Goal: Task Accomplishment & Management: Use online tool/utility

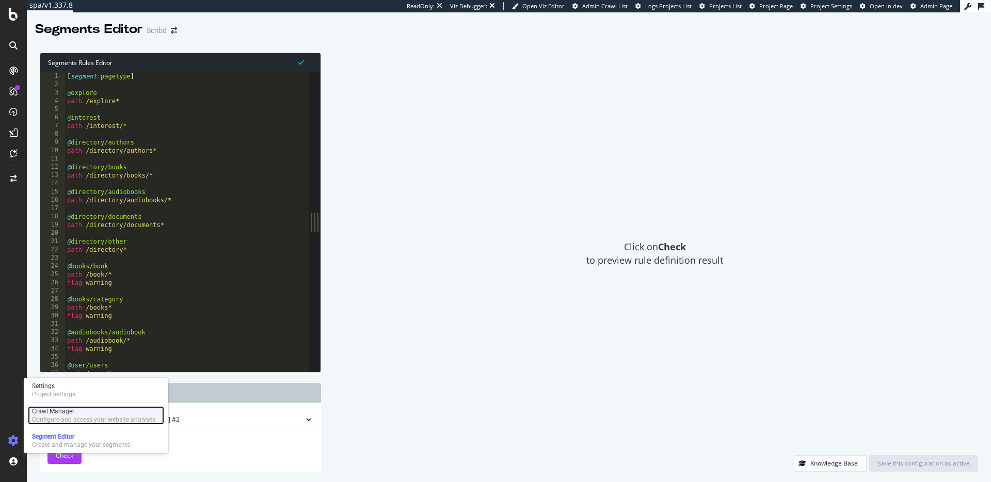
click at [68, 416] on div "Configure and access your website analyses" at bounding box center [93, 420] width 123 height 8
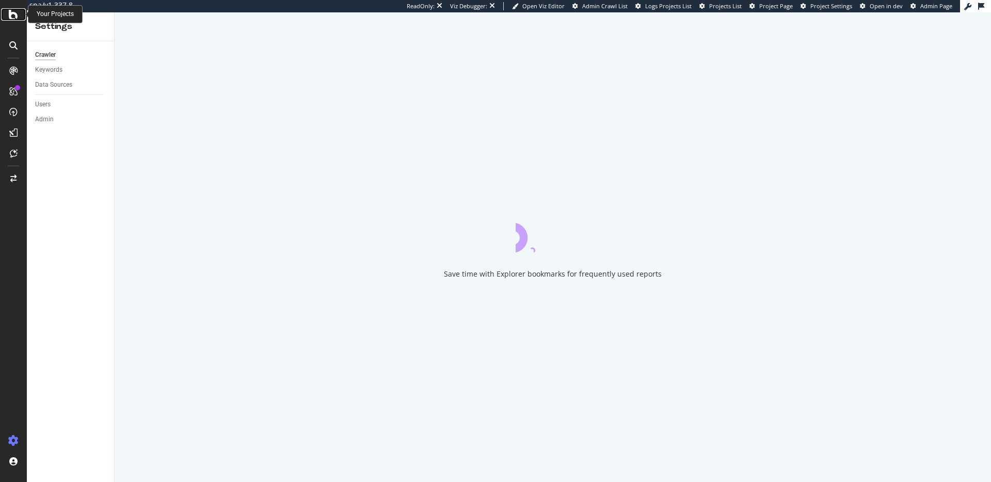
click at [5, 13] on div at bounding box center [13, 14] width 25 height 12
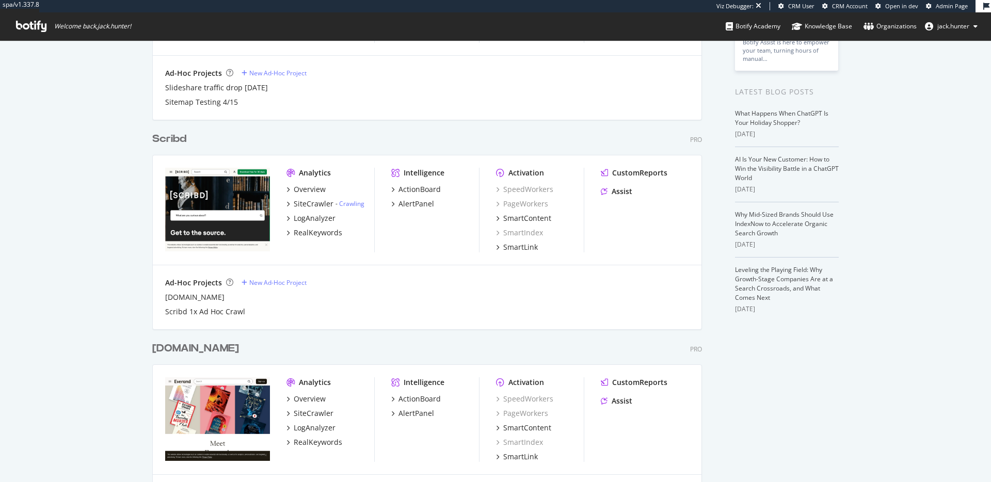
scroll to position [168, 0]
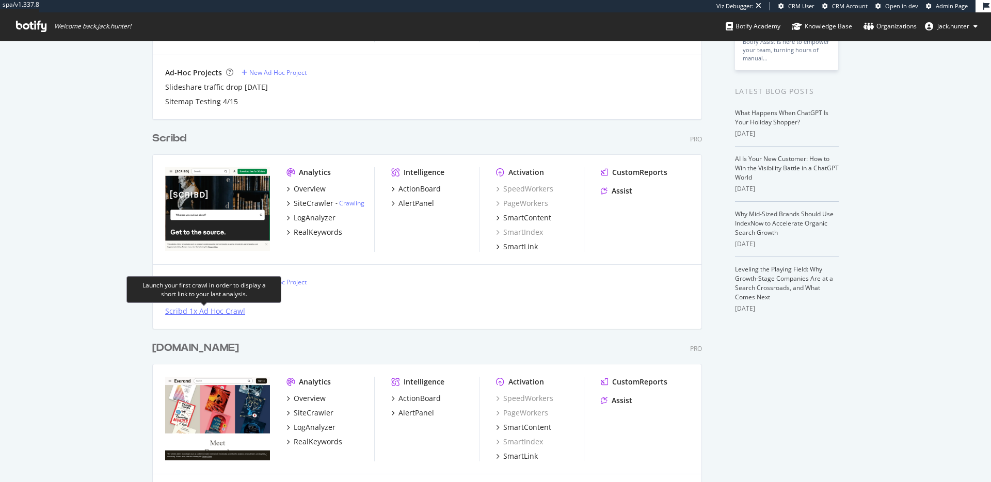
click at [211, 312] on div "Scribd 1x Ad Hoc Crawl" at bounding box center [205, 311] width 80 height 10
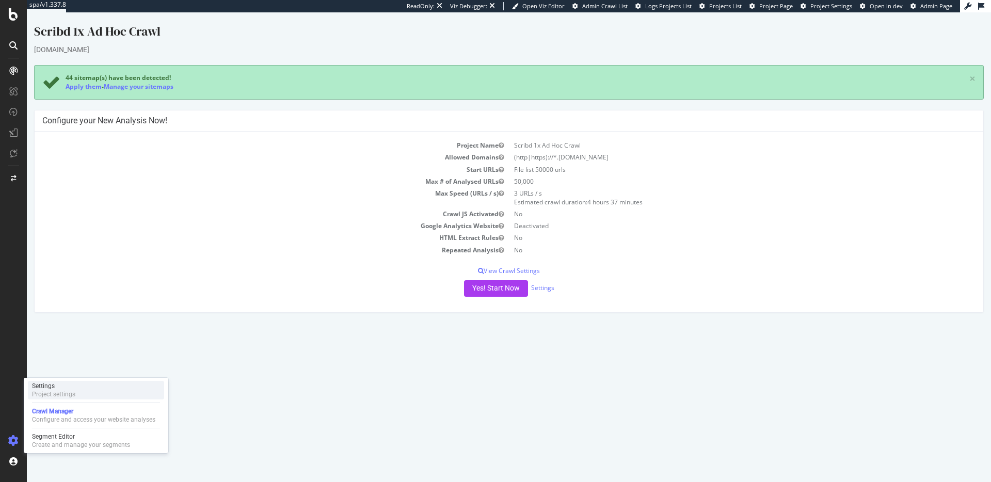
click at [61, 397] on div "Project settings" at bounding box center [53, 394] width 43 height 8
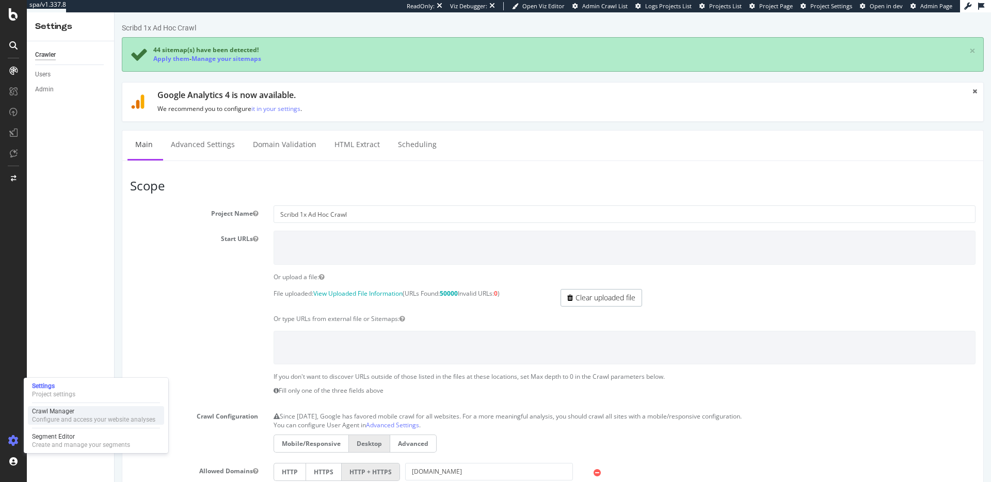
click at [72, 419] on div "Configure and access your website analyses" at bounding box center [93, 420] width 123 height 8
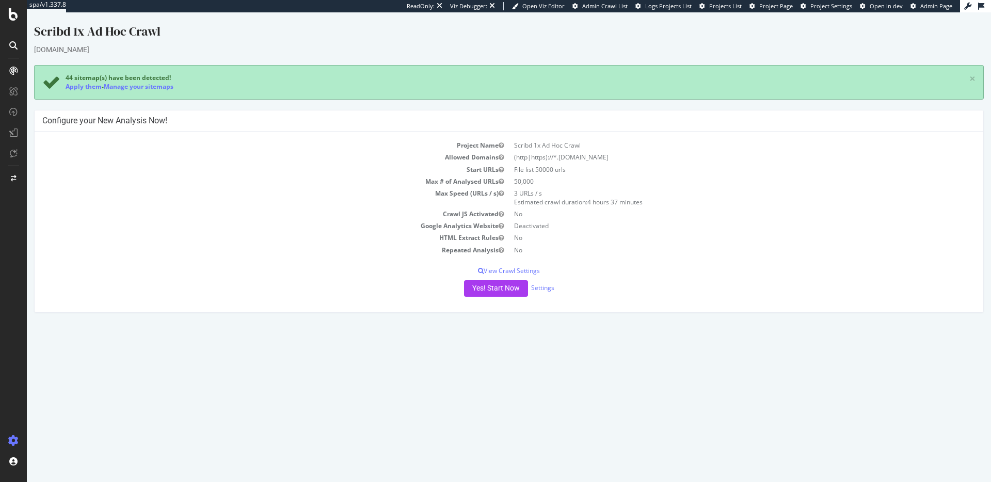
click at [17, 21] on div at bounding box center [13, 241] width 27 height 482
click at [13, 17] on icon at bounding box center [13, 14] width 9 height 12
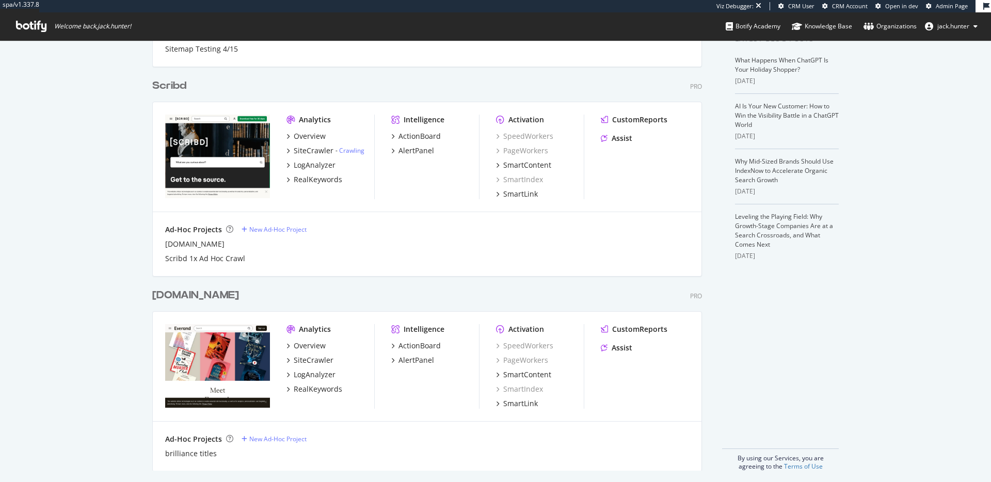
scroll to position [226, 0]
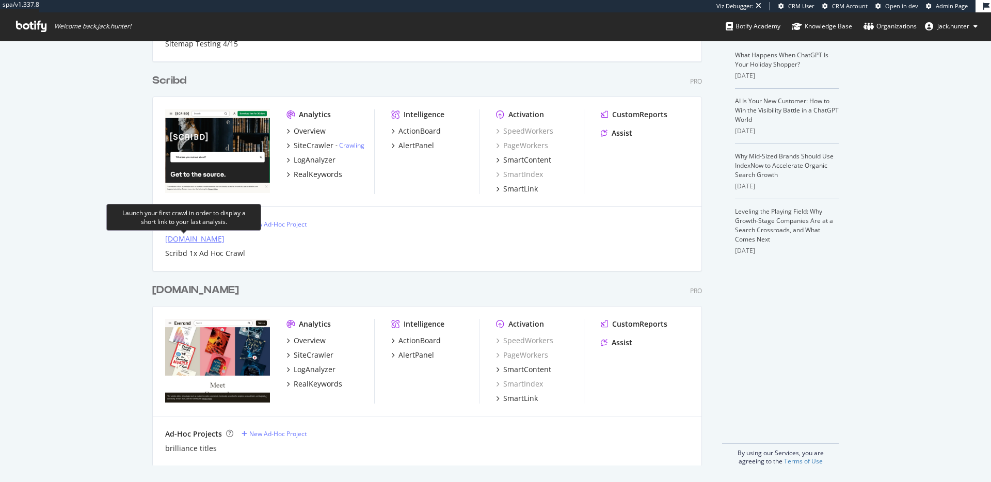
click at [183, 237] on div "[DOMAIN_NAME]" at bounding box center [194, 239] width 59 height 10
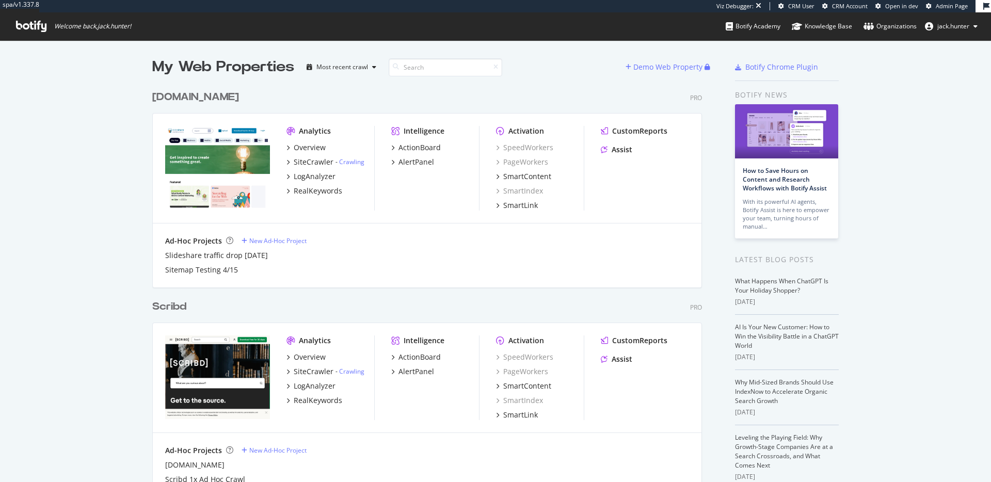
scroll to position [614, 558]
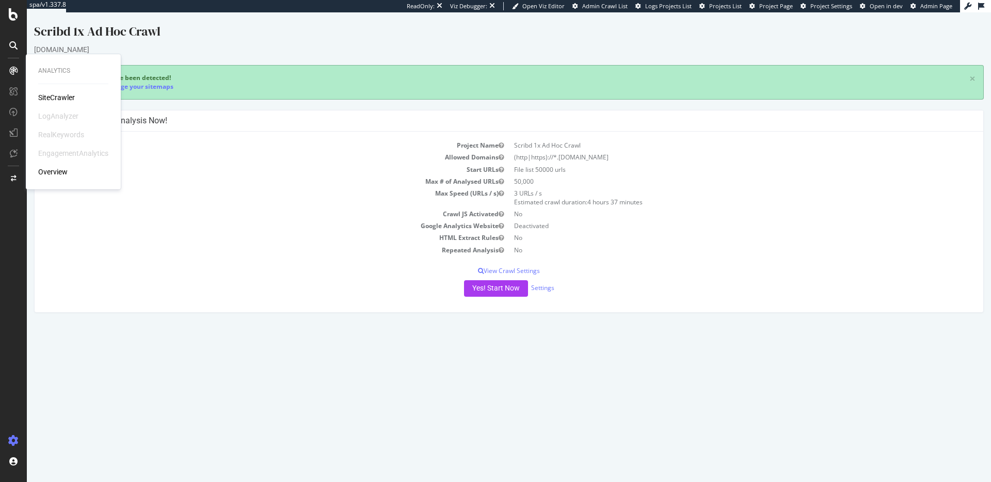
click at [18, 73] on div at bounding box center [13, 70] width 17 height 17
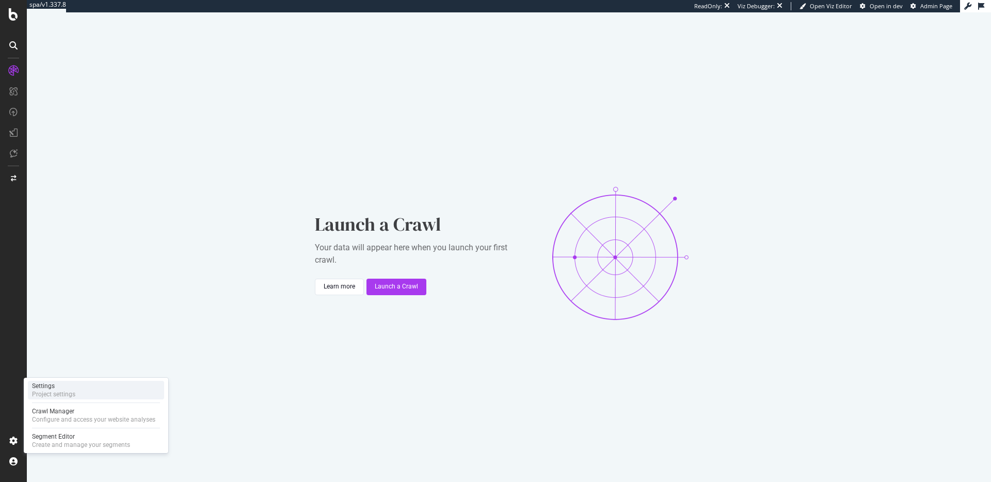
click at [59, 388] on div "Settings" at bounding box center [53, 386] width 43 height 8
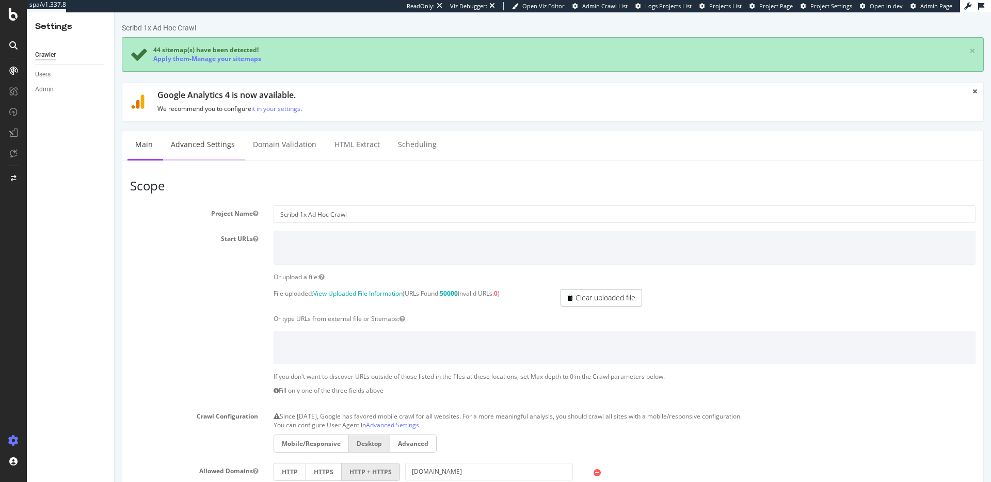
click at [201, 150] on link "Advanced Settings" at bounding box center [202, 145] width 79 height 28
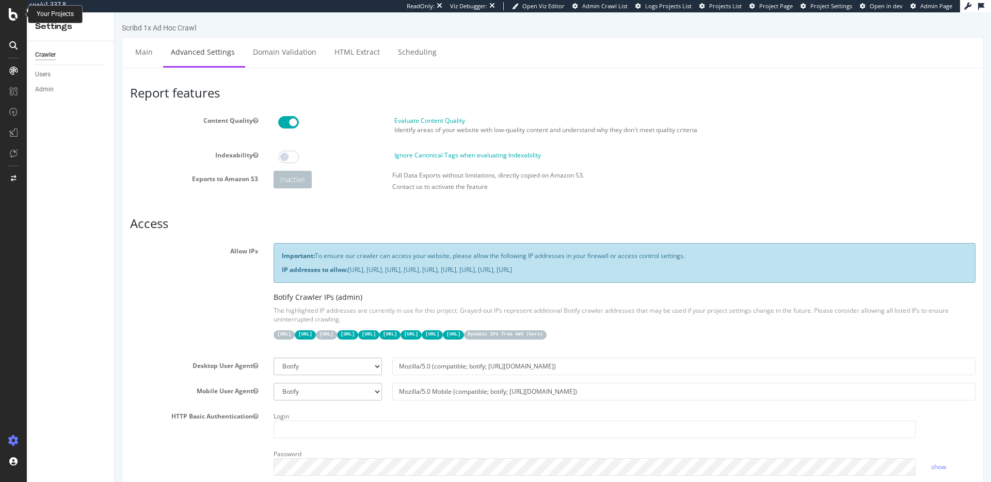
click at [18, 13] on icon at bounding box center [13, 14] width 9 height 12
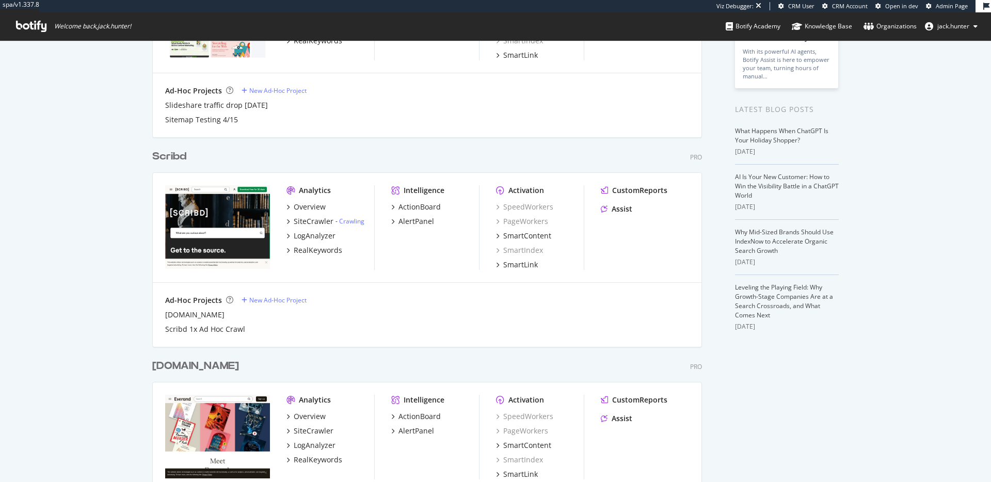
scroll to position [168, 0]
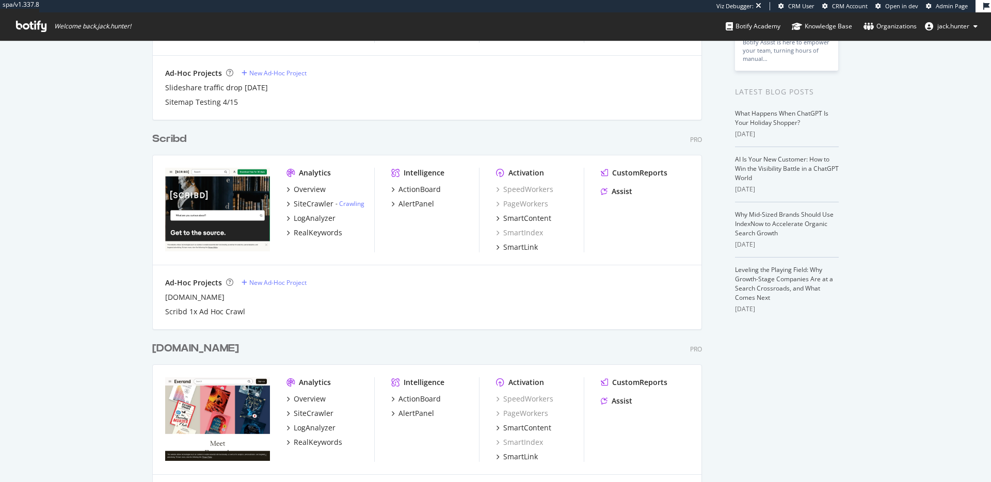
click at [167, 133] on div "Scribd" at bounding box center [169, 139] width 34 height 15
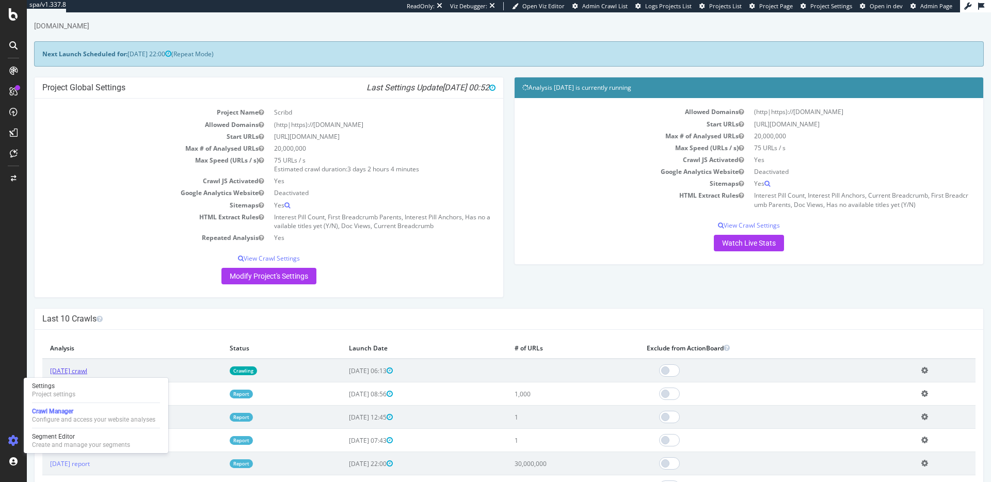
click at [87, 366] on link "2025 Aug. 29th crawl" at bounding box center [68, 370] width 37 height 9
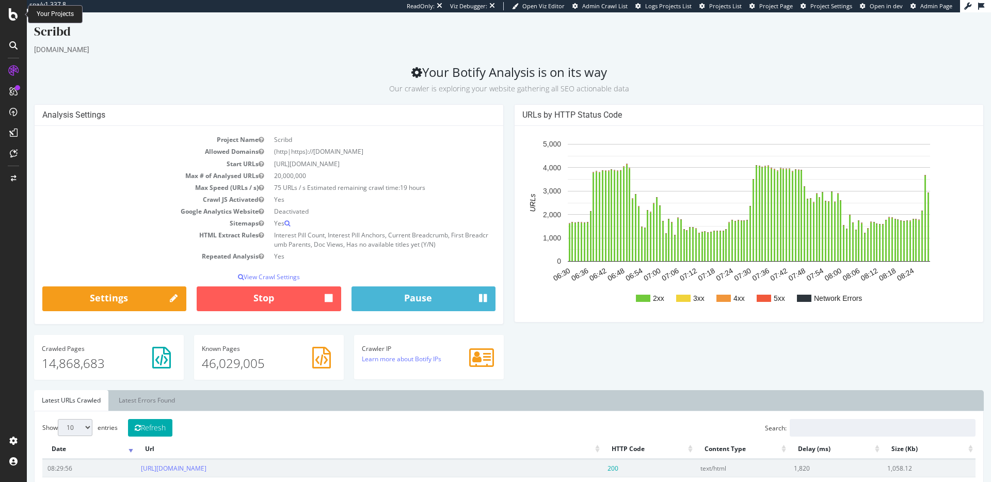
click at [10, 13] on icon at bounding box center [13, 14] width 9 height 12
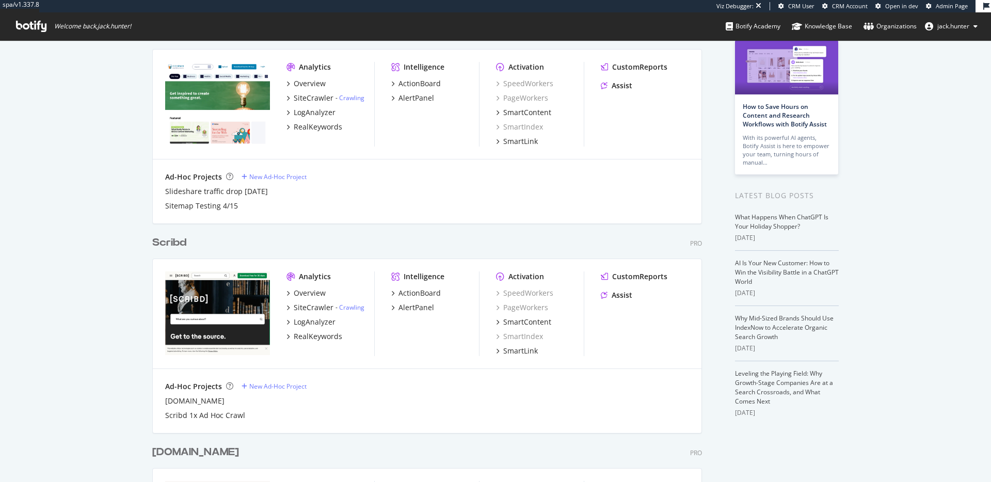
scroll to position [110, 0]
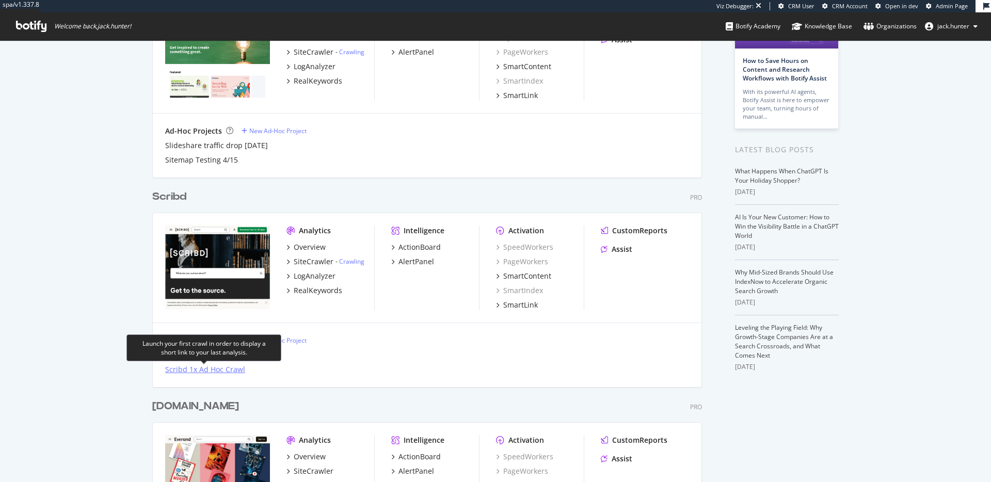
click at [216, 372] on div "Scribd 1x Ad Hoc Crawl" at bounding box center [205, 369] width 80 height 10
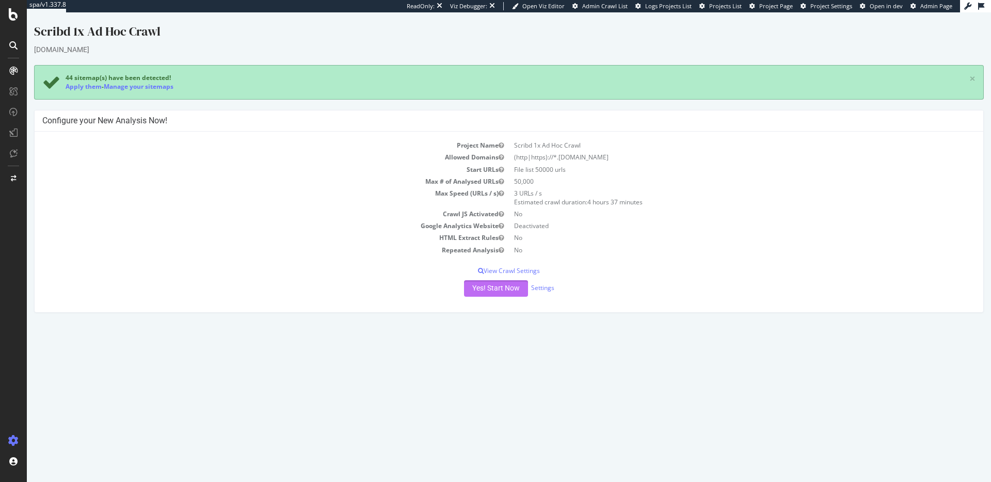
click at [499, 289] on button "Yes! Start Now" at bounding box center [496, 288] width 64 height 17
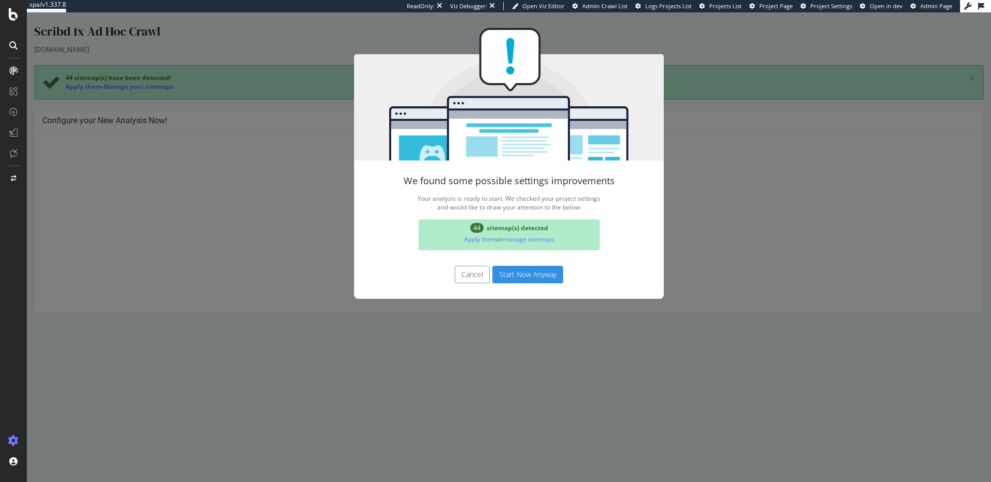
click at [321, 289] on div "We found some possible settings improvements Your analysis is ready to start. W…" at bounding box center [509, 247] width 964 height 470
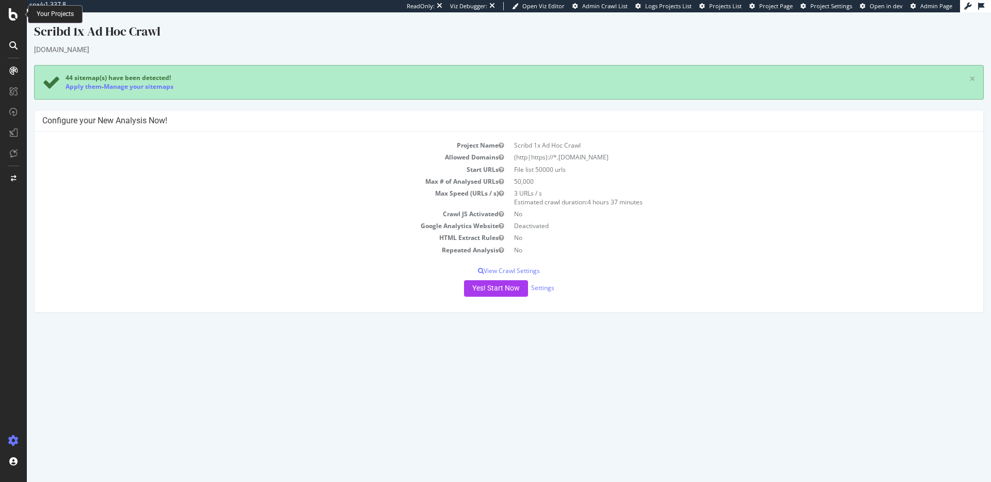
click at [14, 15] on icon at bounding box center [13, 14] width 9 height 12
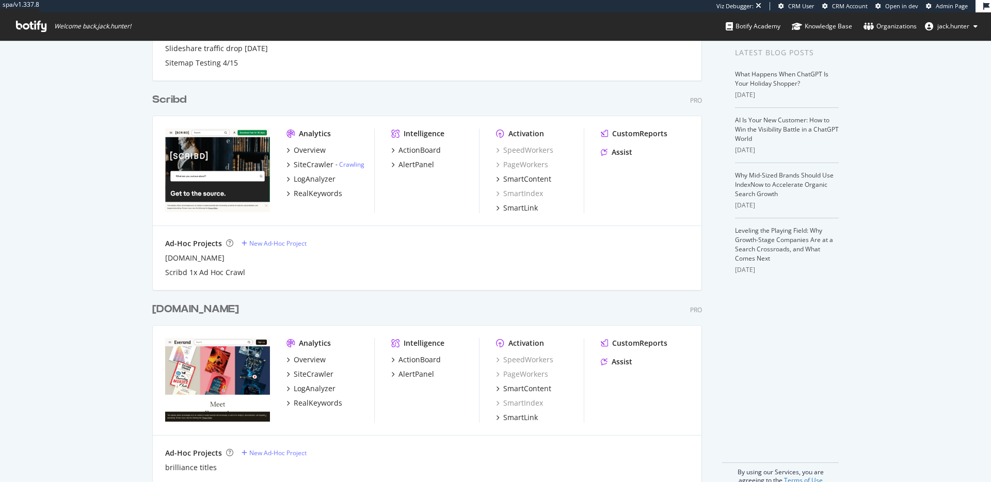
scroll to position [226, 0]
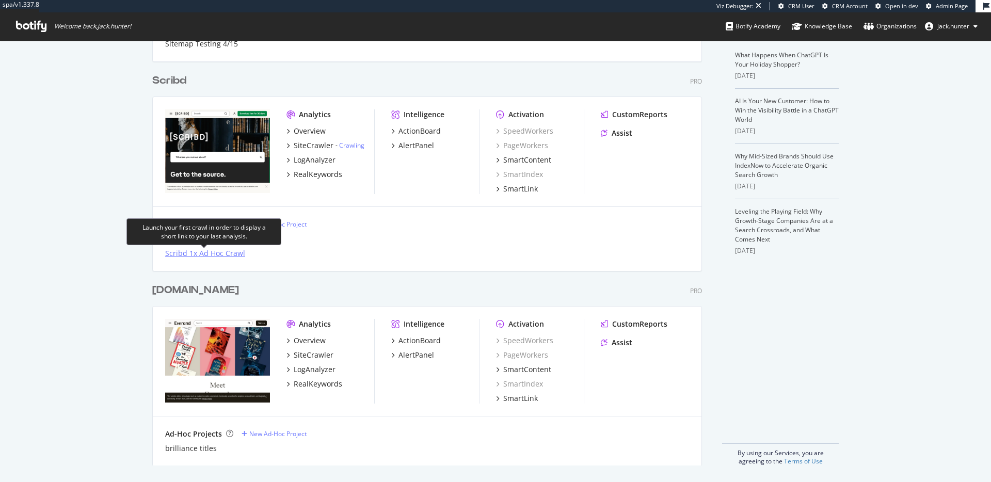
click at [202, 251] on div "Scribd 1x Ad Hoc Crawl" at bounding box center [205, 253] width 80 height 10
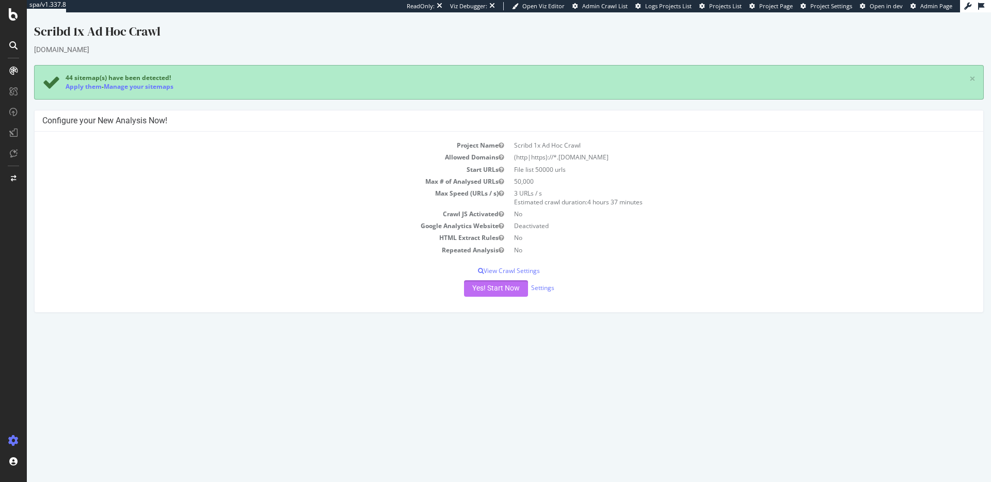
click at [486, 289] on button "Yes! Start Now" at bounding box center [496, 288] width 64 height 17
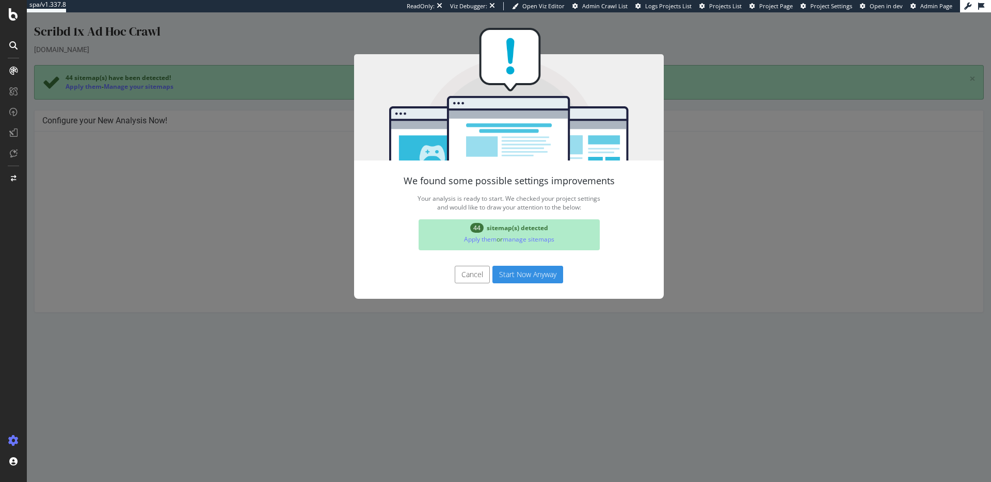
click at [510, 279] on button "Start Now Anyway" at bounding box center [527, 275] width 71 height 18
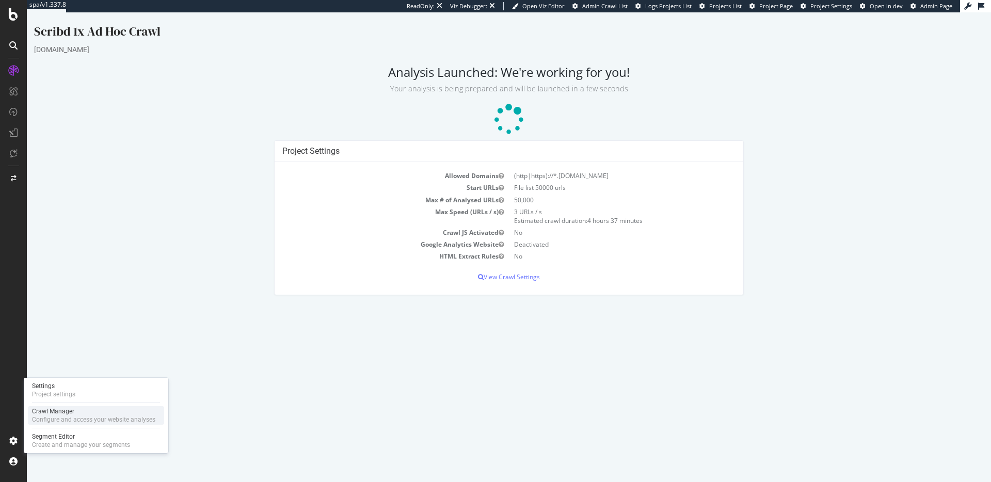
click at [54, 417] on div "Configure and access your website analyses" at bounding box center [93, 420] width 123 height 8
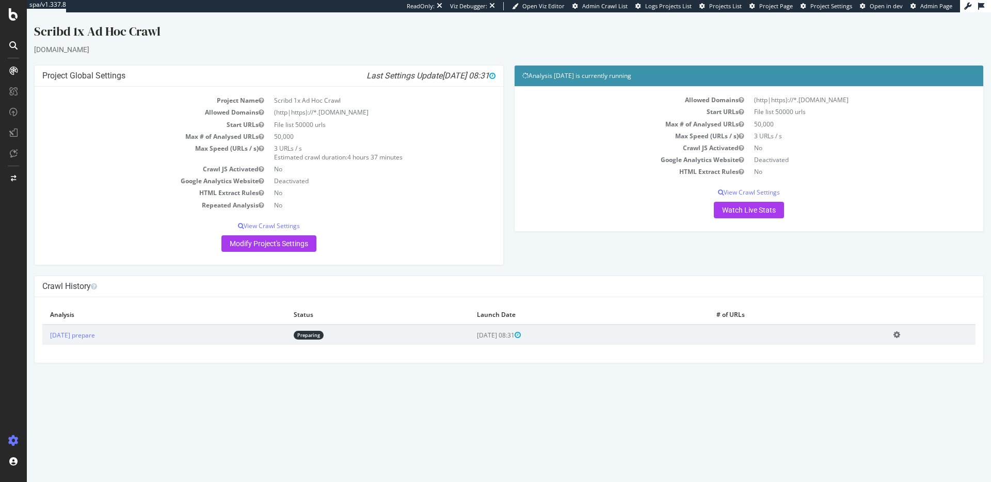
click at [900, 337] on icon at bounding box center [896, 335] width 7 height 8
click at [869, 365] on link "Delete analysis" at bounding box center [859, 364] width 83 height 14
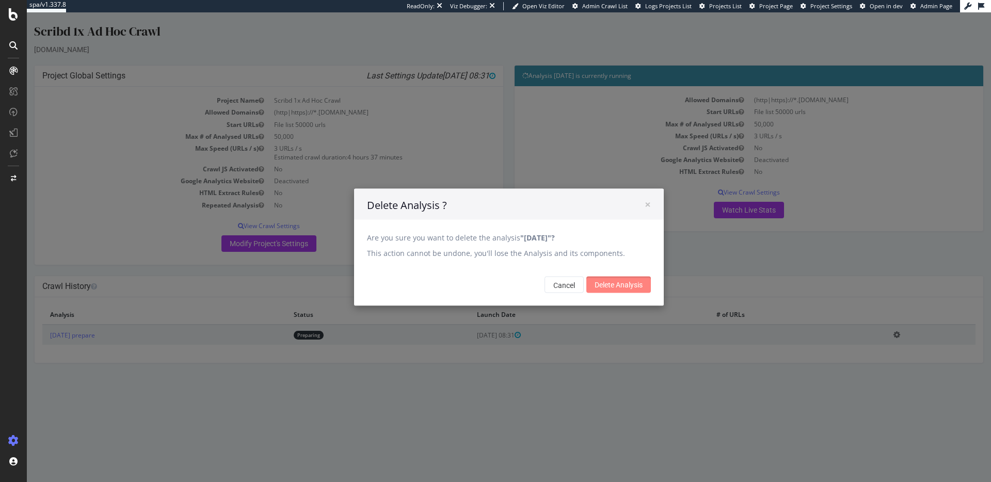
click at [632, 285] on input "Delete Analysis" at bounding box center [618, 285] width 65 height 17
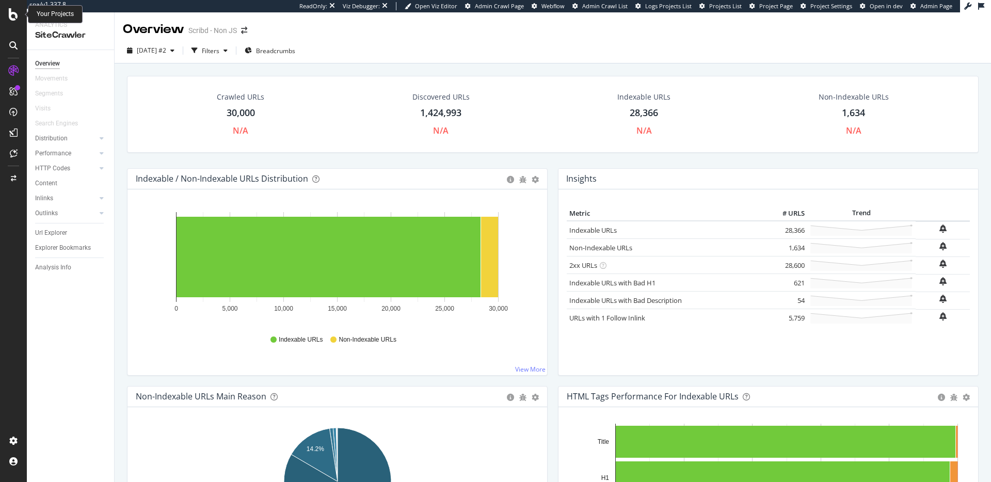
click at [16, 12] on icon at bounding box center [13, 14] width 9 height 12
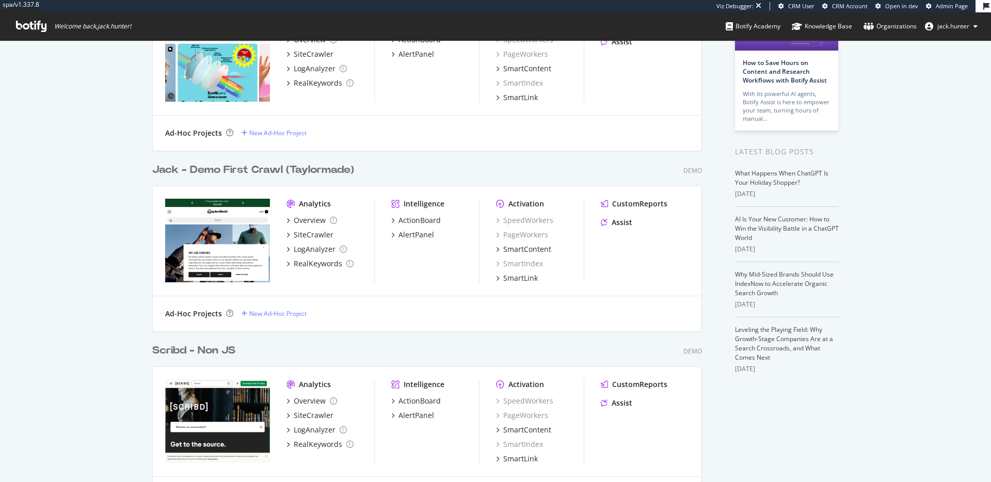
scroll to position [154, 0]
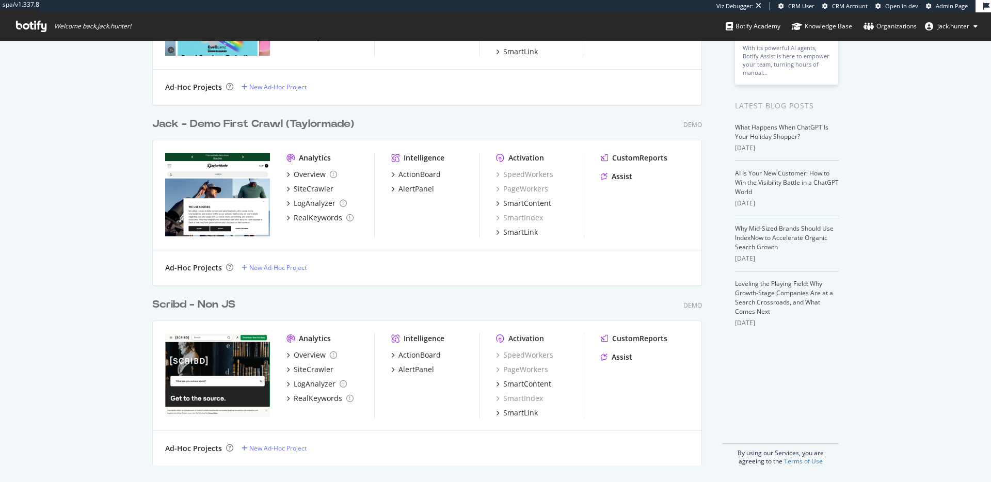
click at [214, 306] on div "Scribd - Non JS" at bounding box center [193, 304] width 83 height 15
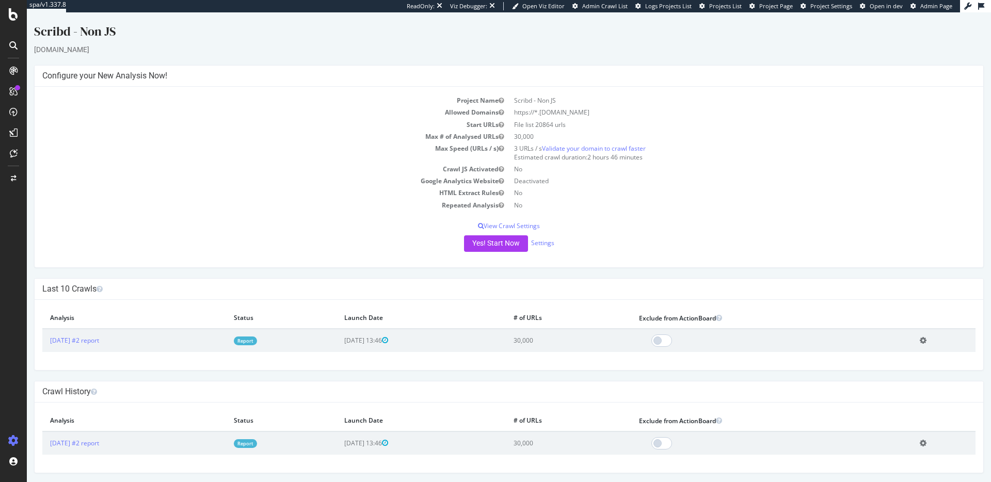
scroll to position [2, 0]
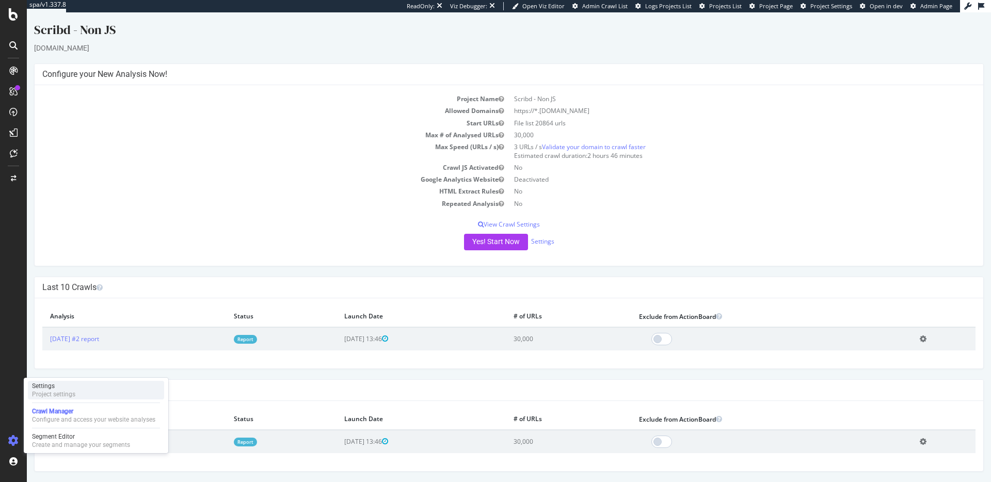
click at [62, 384] on div "Settings" at bounding box center [53, 386] width 43 height 8
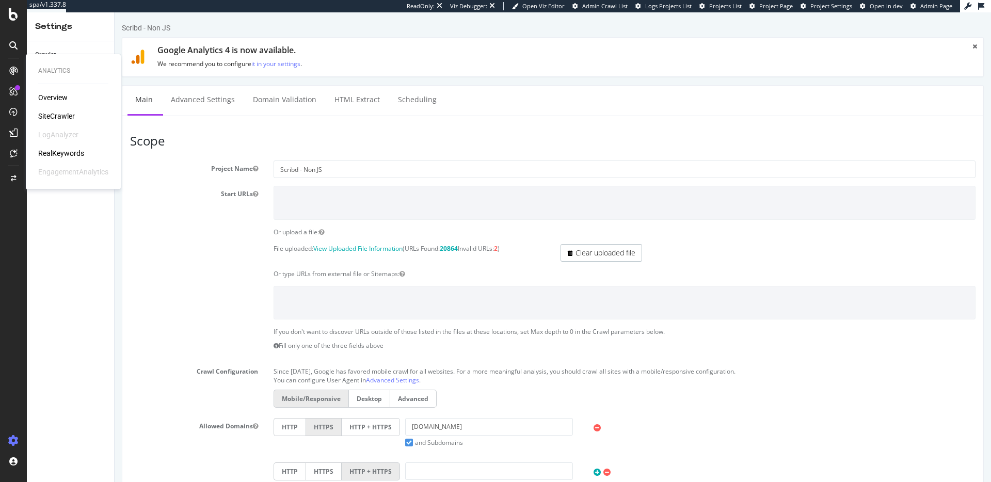
click at [70, 115] on div "SiteCrawler" at bounding box center [56, 116] width 37 height 10
